Goal: Information Seeking & Learning: Learn about a topic

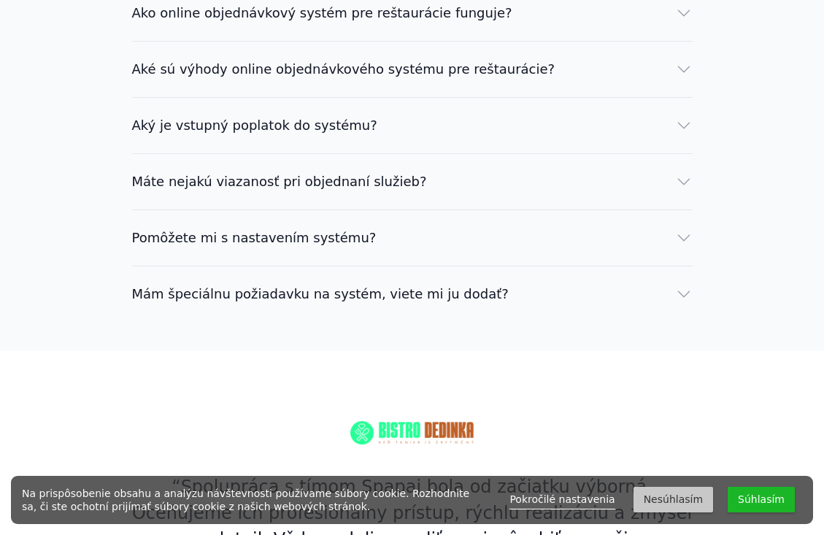
scroll to position [2833, 0]
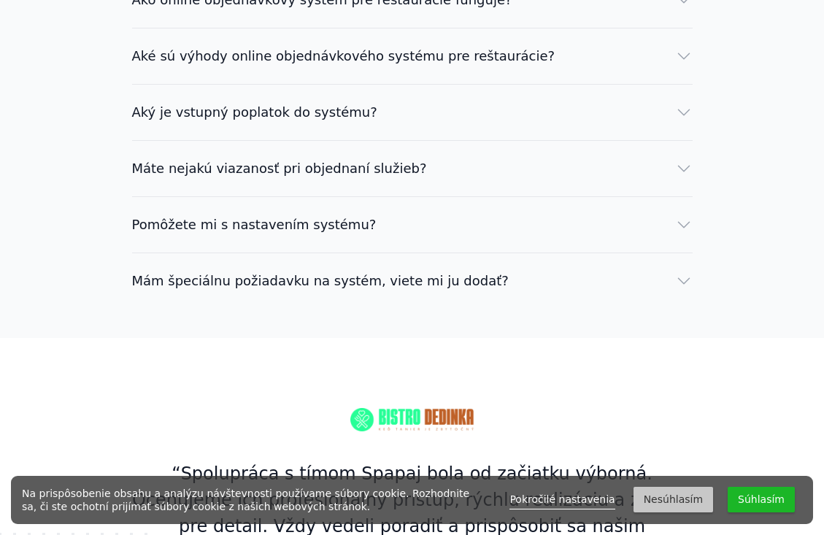
click at [37, 264] on div "Často kladené otázky Čo je online objednávkový systém pre reštaurácie? Online o…" at bounding box center [412, 79] width 824 height 517
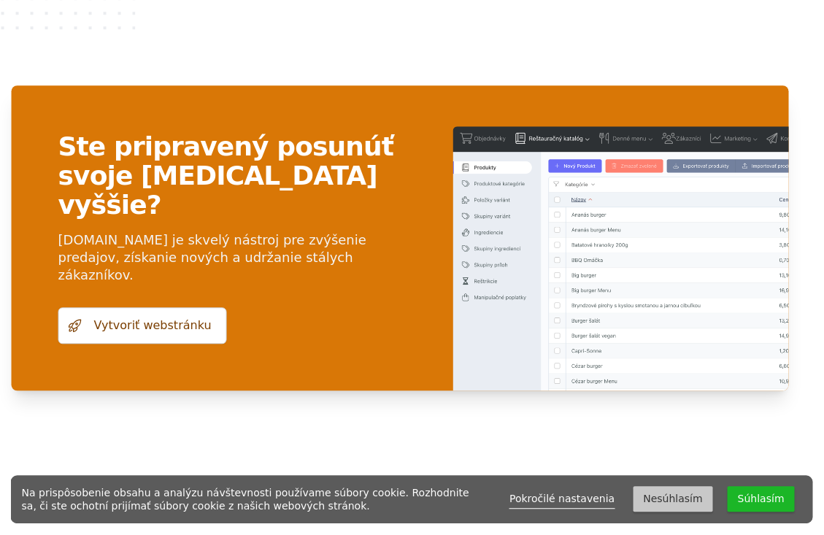
scroll to position [3471, 12]
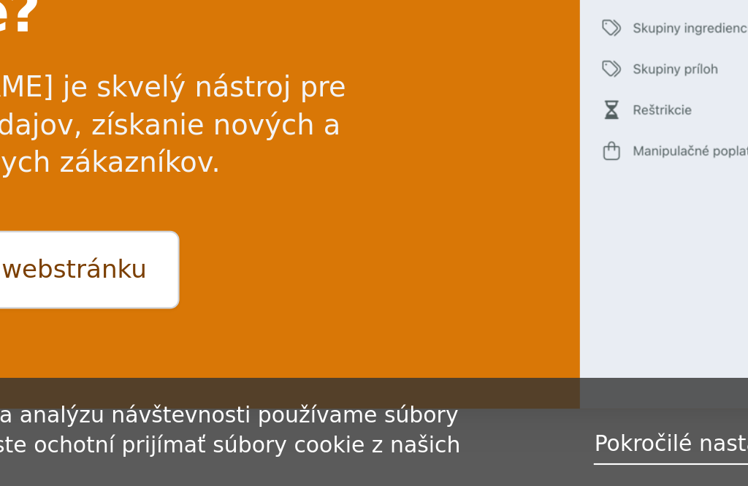
scroll to position [4197, 0]
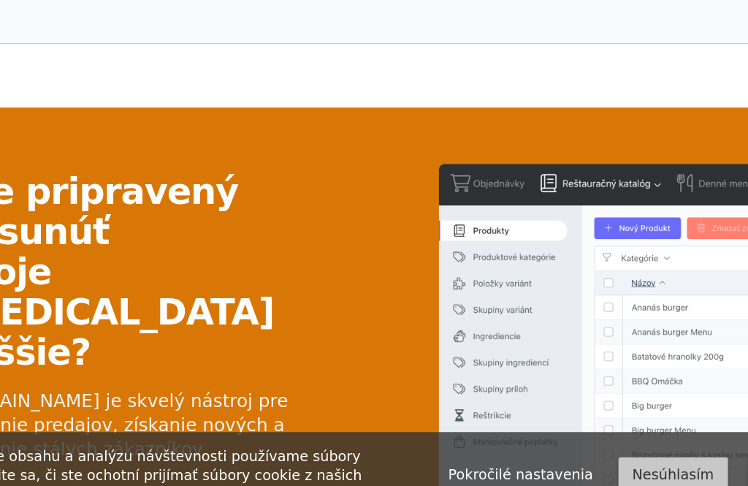
scroll to position [4083, 0]
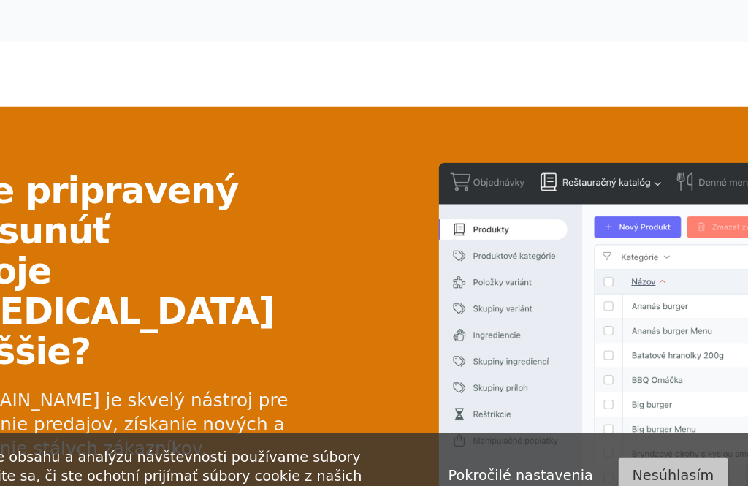
click at [70, 456] on link "Vytvoriť webstránku" at bounding box center [154, 474] width 169 height 37
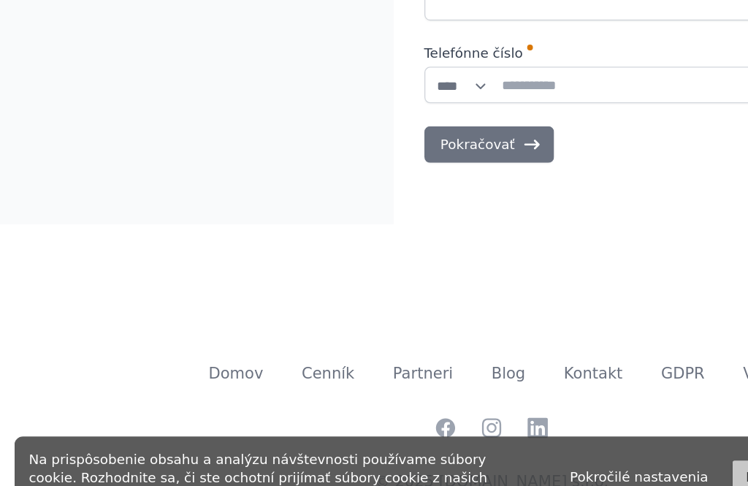
scroll to position [423, 0]
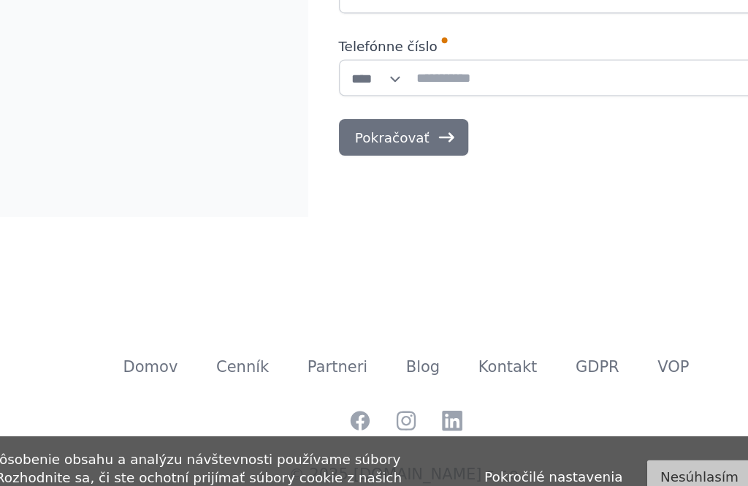
click at [229, 353] on link "Cenník" at bounding box center [249, 360] width 40 height 14
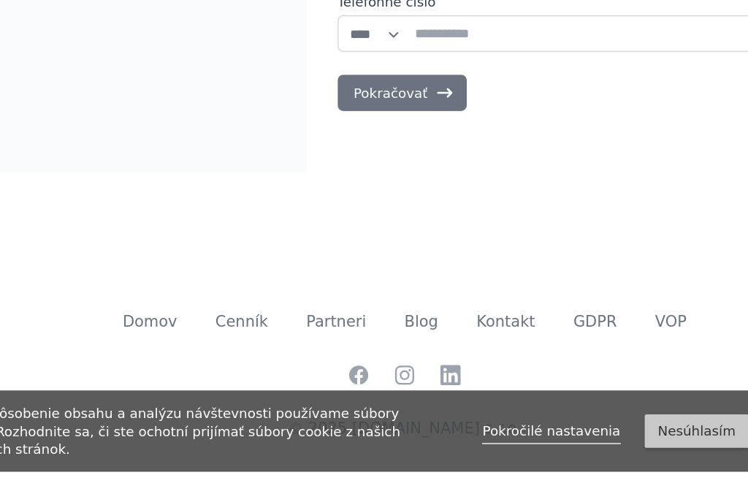
click at [374, 353] on link "Blog" at bounding box center [387, 360] width 26 height 14
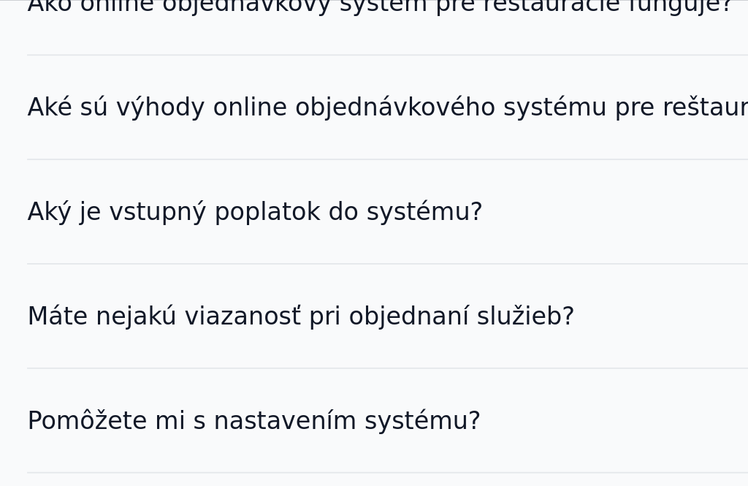
scroll to position [3871, 0]
click at [232, 161] on span "Máte nejakú viazanosť pri objednaní služieb?" at bounding box center [240, 171] width 295 height 20
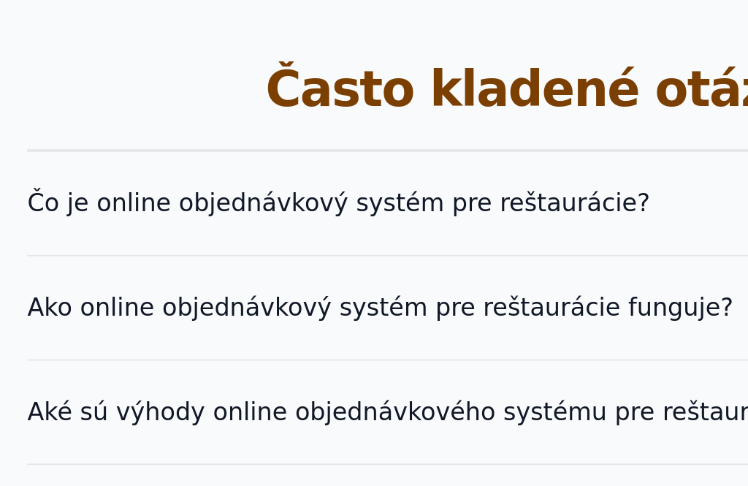
scroll to position [3704, 0]
